Goal: Task Accomplishment & Management: Manage account settings

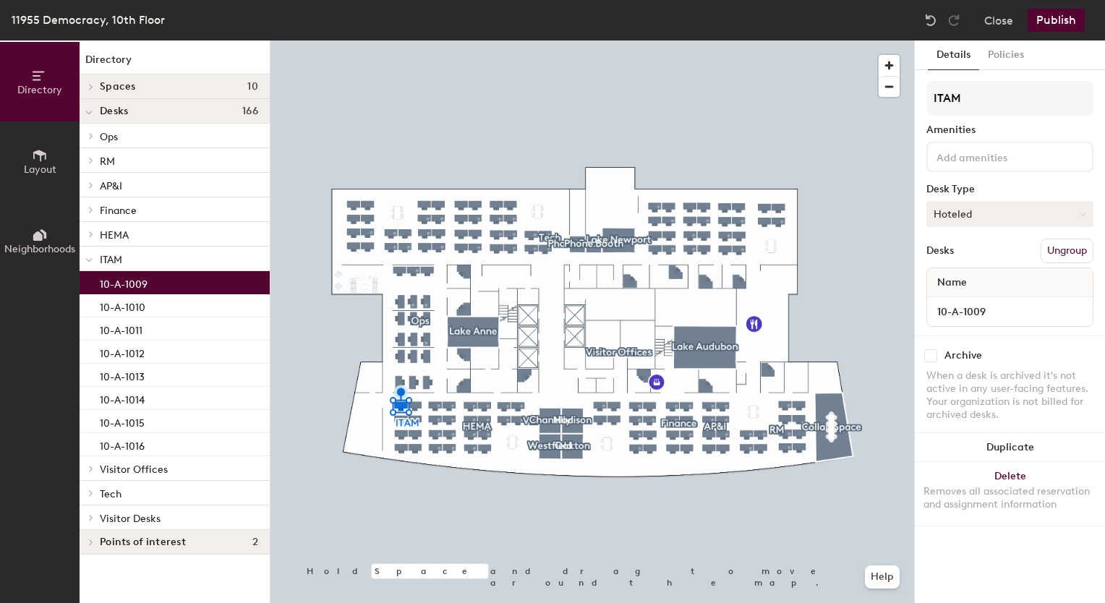
click at [984, 208] on button "Hoteled" at bounding box center [1009, 214] width 167 height 26
drag, startPoint x: 973, startPoint y: 305, endPoint x: 969, endPoint y: 260, distance: 45.7
click at [969, 260] on ul "Assigned Hot Hoteled" at bounding box center [999, 280] width 145 height 65
click at [977, 216] on button "Hoteled" at bounding box center [1009, 214] width 167 height 26
click at [962, 251] on div "Assigned" at bounding box center [999, 259] width 145 height 22
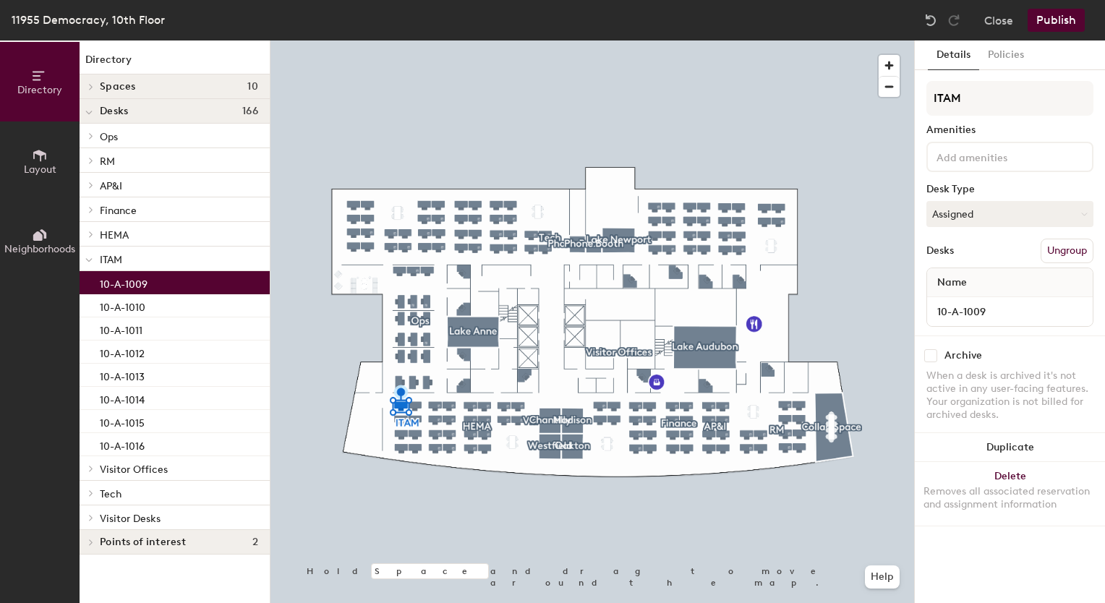
click at [1058, 15] on button "Publish" at bounding box center [1056, 20] width 57 height 23
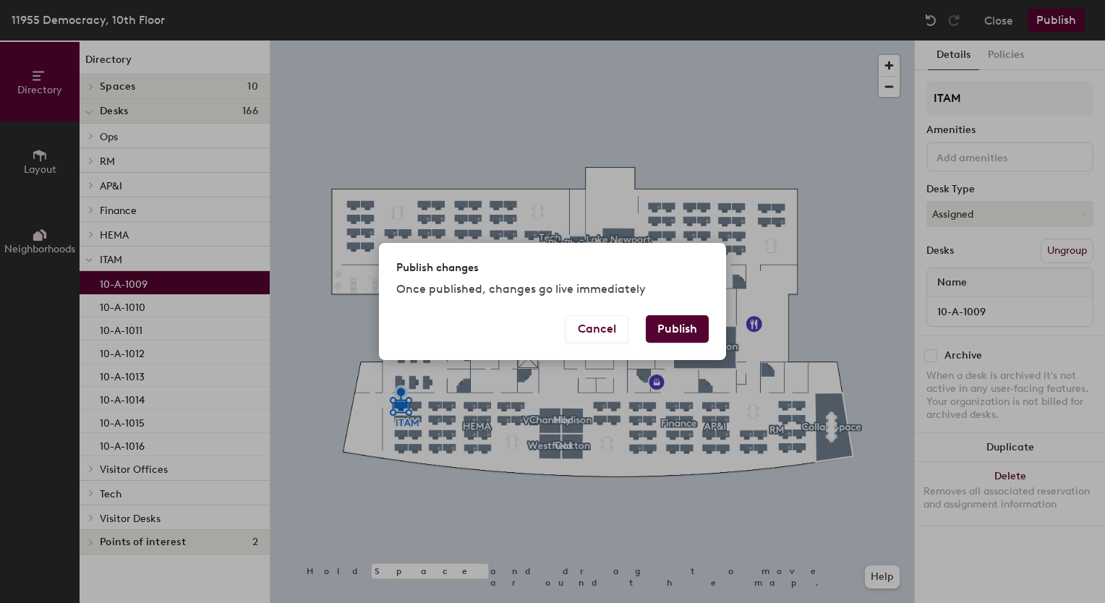
click at [665, 328] on button "Publish" at bounding box center [677, 328] width 63 height 27
